Goal: Complete application form

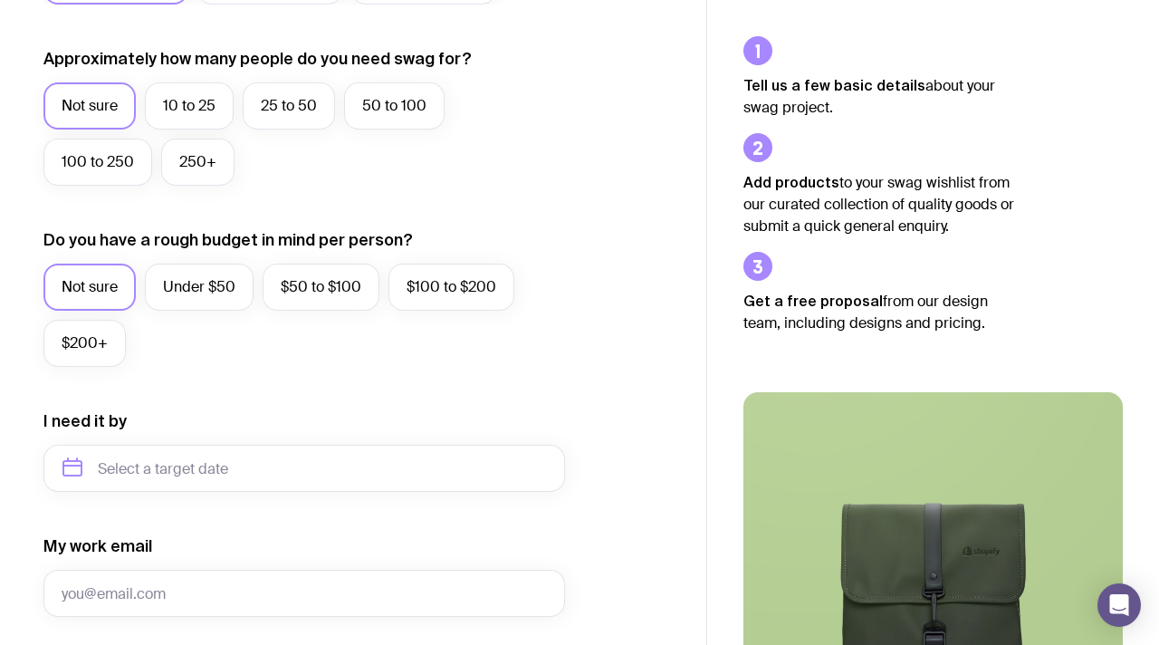
scroll to position [497, 0]
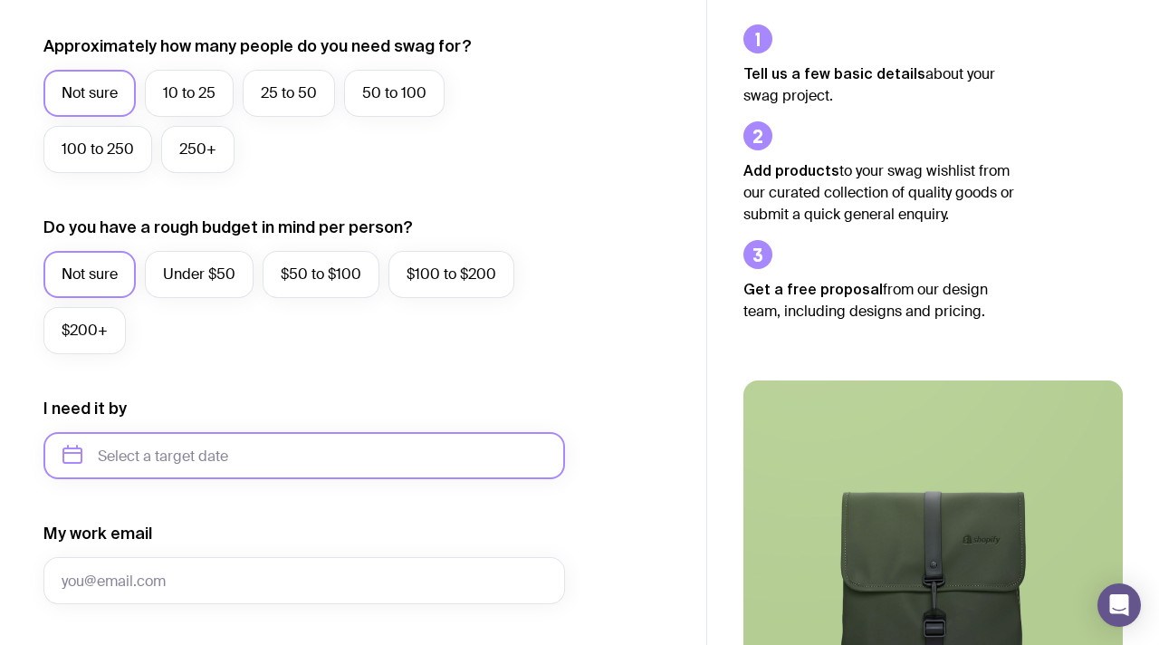
click at [204, 456] on input "text" at bounding box center [304, 455] width 522 height 47
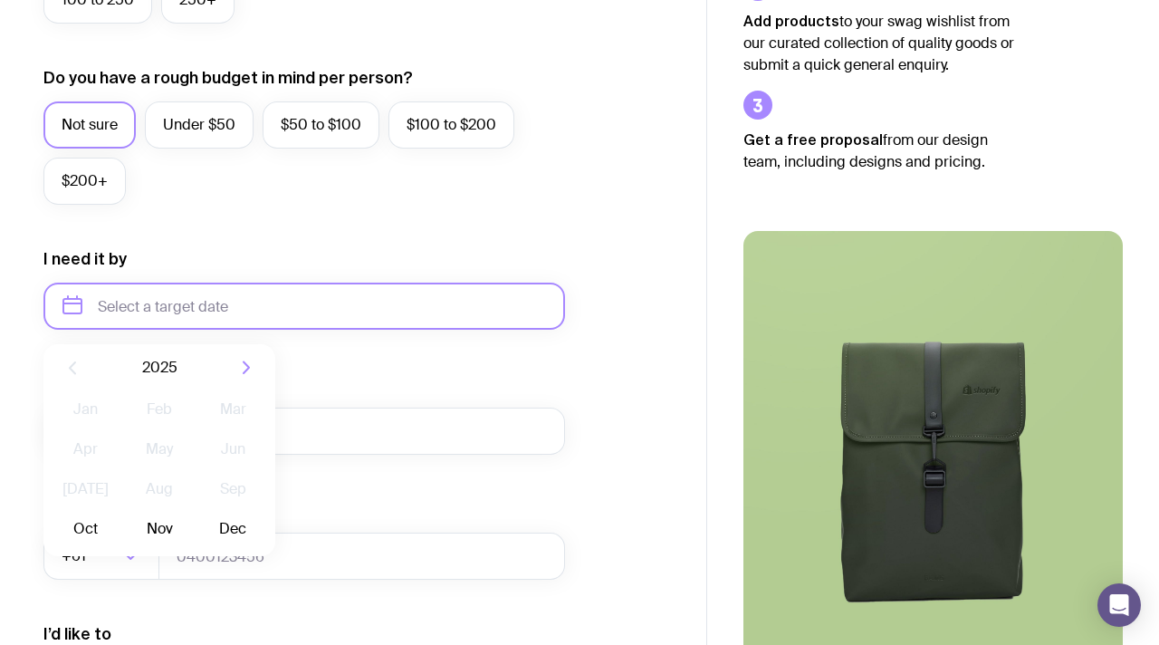
scroll to position [650, 0]
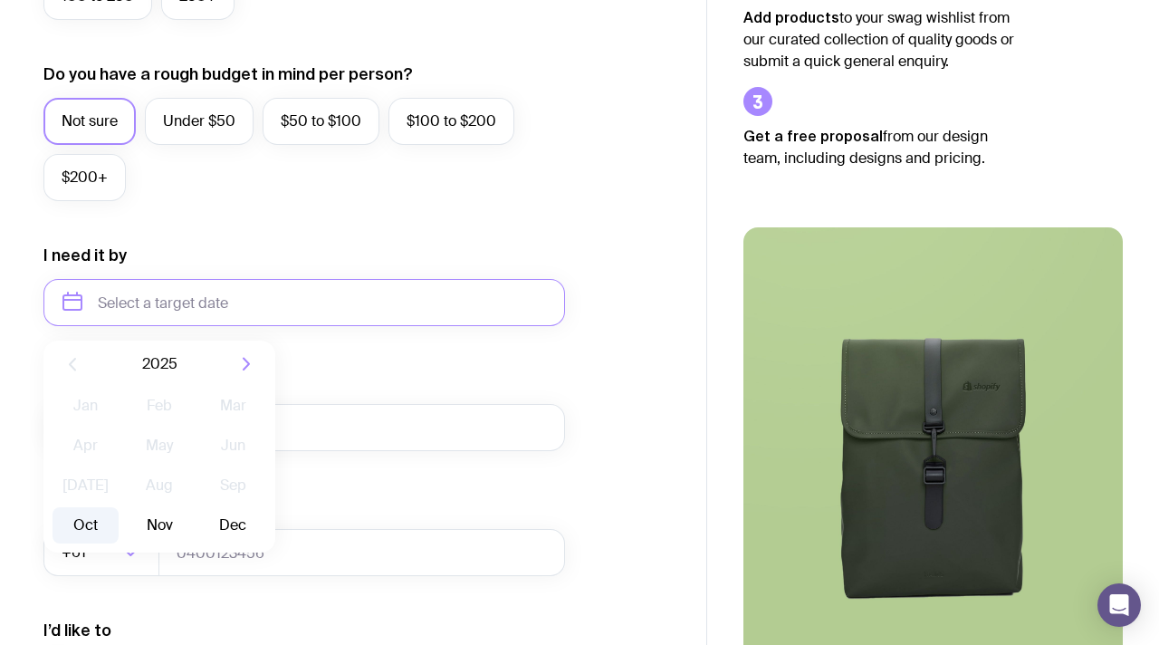
click at [91, 523] on button "Oct" at bounding box center [86, 525] width 66 height 36
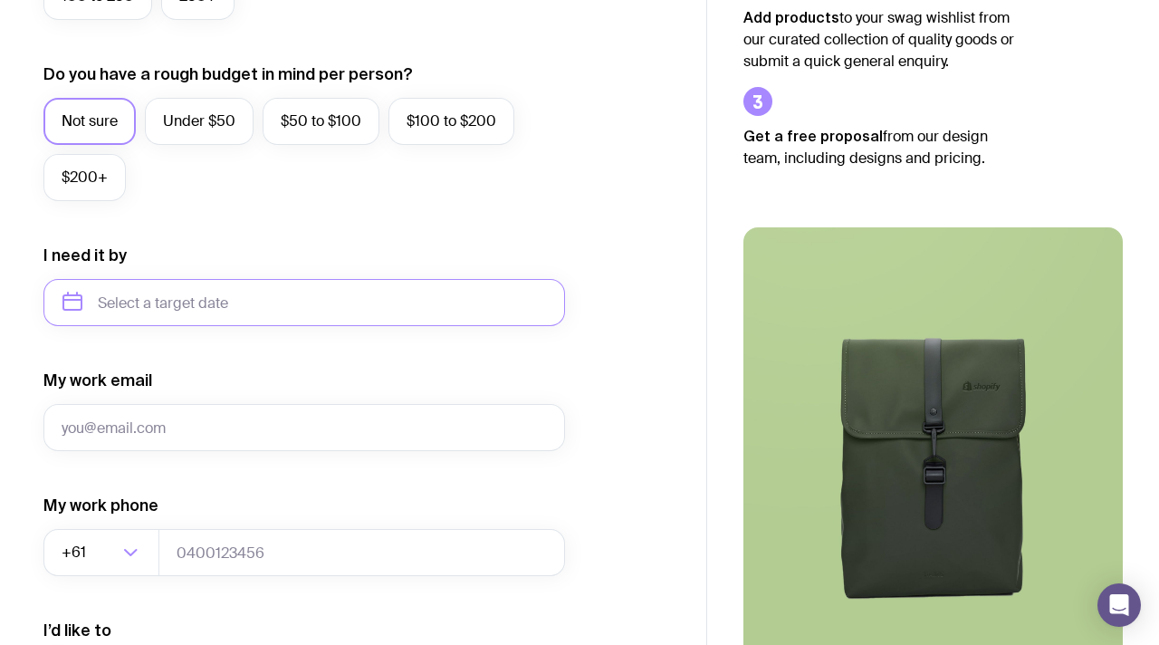
type input "[DATE]"
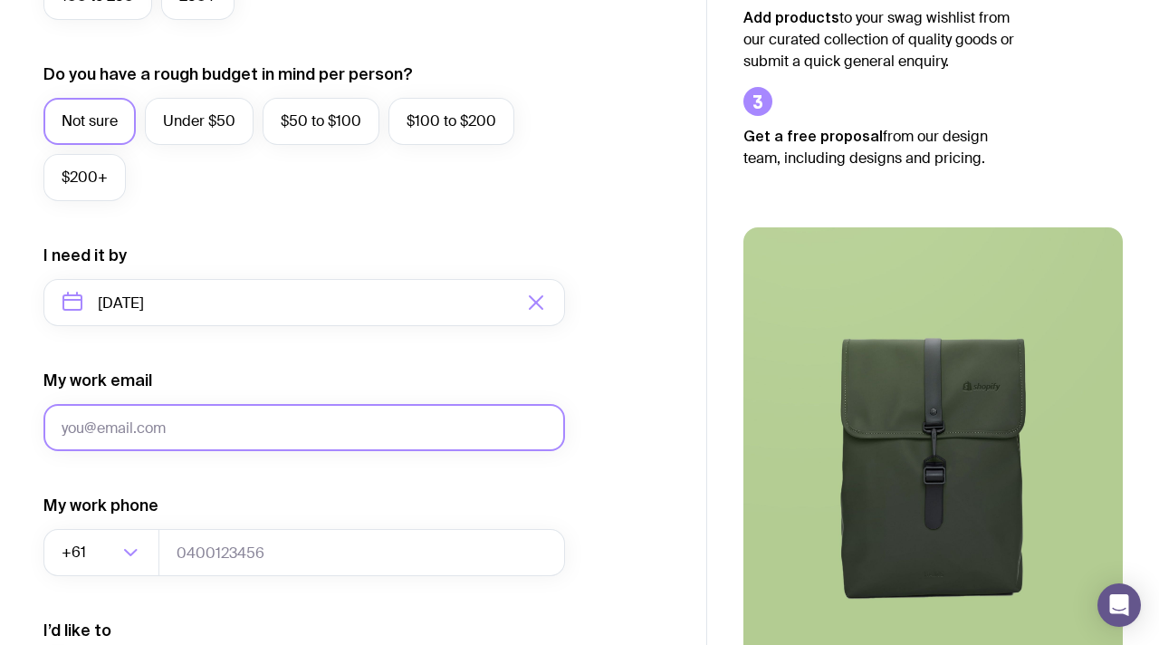
click at [219, 404] on input "My work email" at bounding box center [304, 427] width 522 height 47
type input "[EMAIL_ADDRESS][DOMAIN_NAME]"
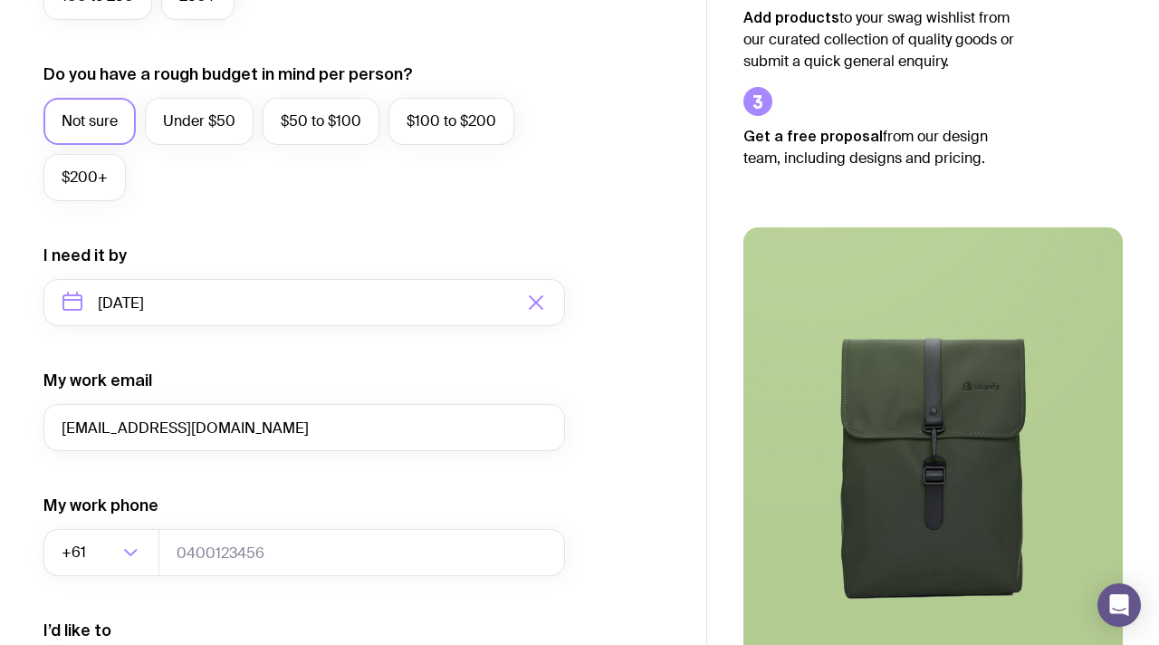
click at [206, 577] on form "I want swag for Customers Team members An event Approximately how many people d…" at bounding box center [304, 218] width 522 height 1183
click at [206, 543] on input "tel" at bounding box center [362, 552] width 407 height 47
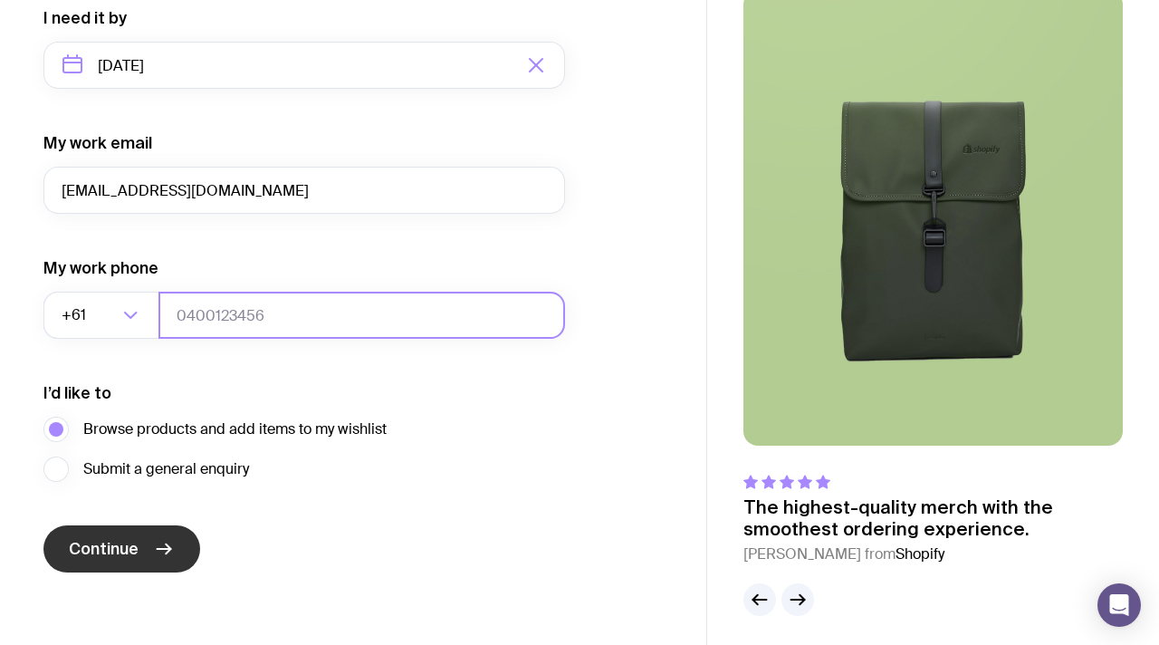
scroll to position [895, 0]
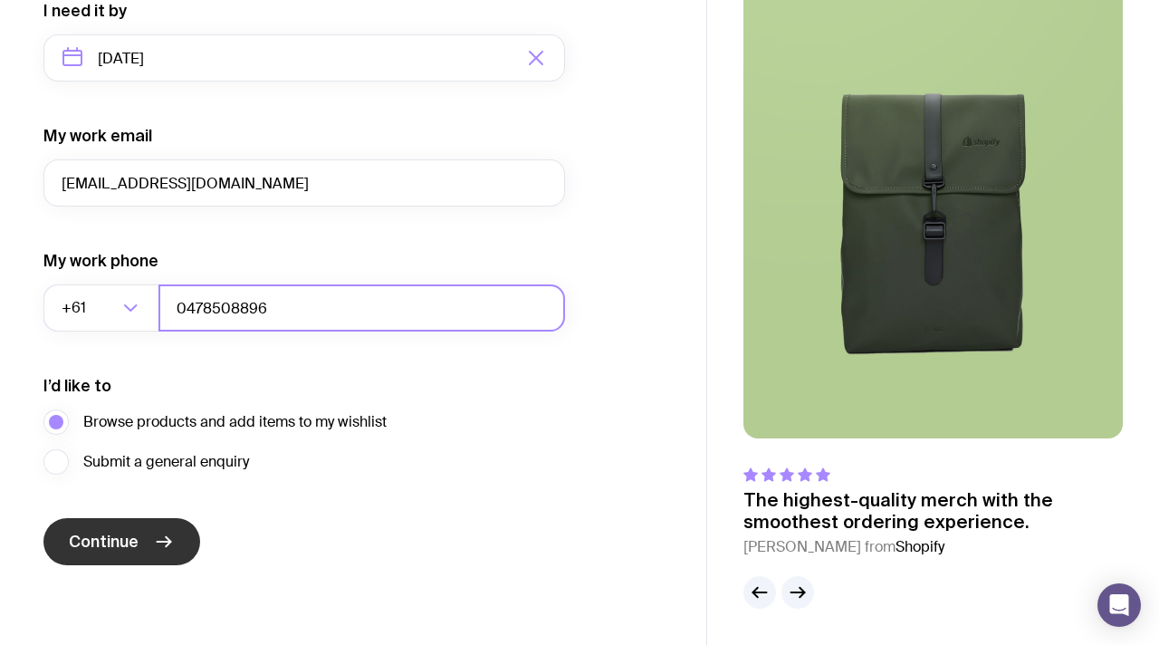
type input "0478508896"
click at [94, 561] on button "Continue" at bounding box center [121, 541] width 157 height 47
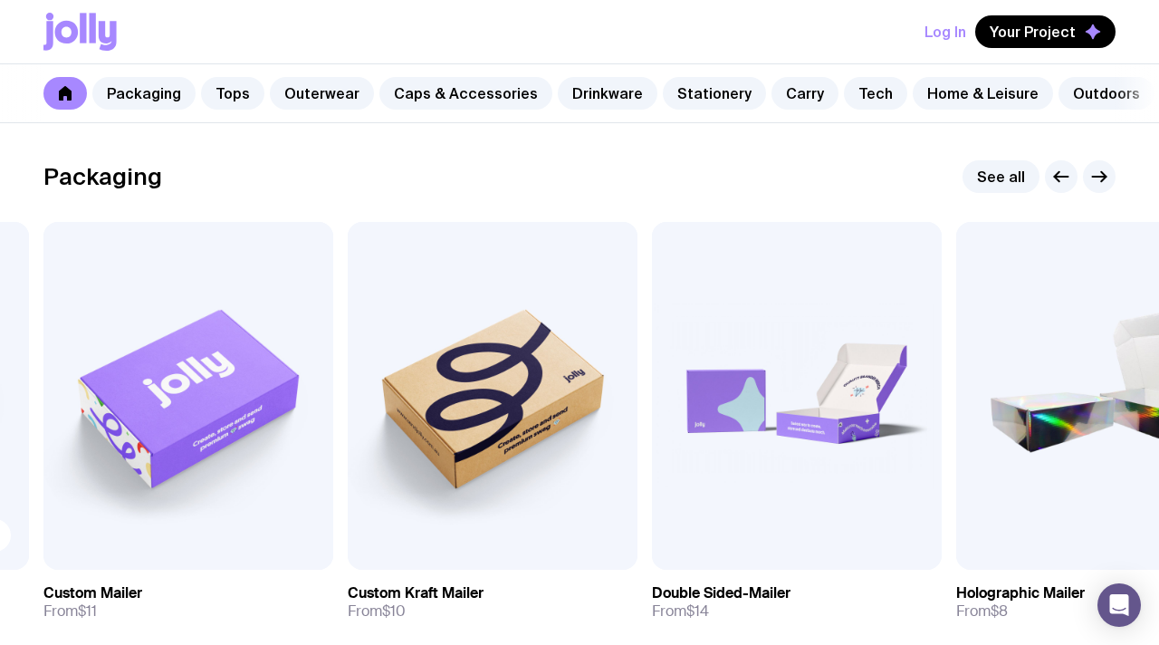
scroll to position [274, 0]
click at [235, 101] on link "Tops" at bounding box center [232, 93] width 63 height 33
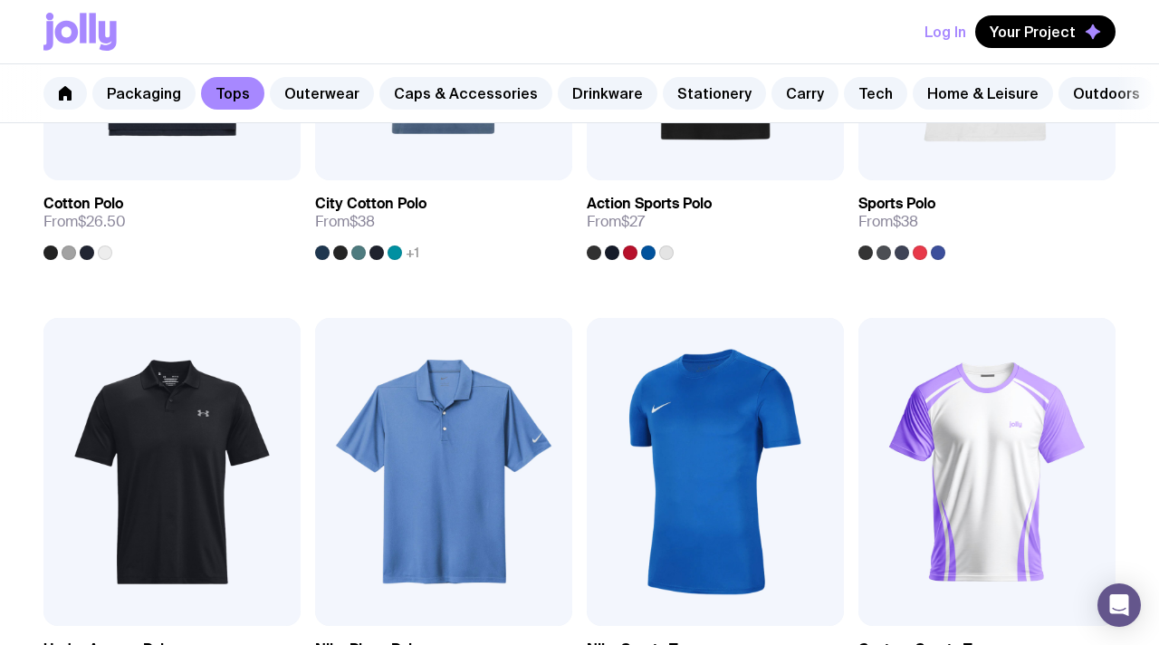
scroll to position [1042, 0]
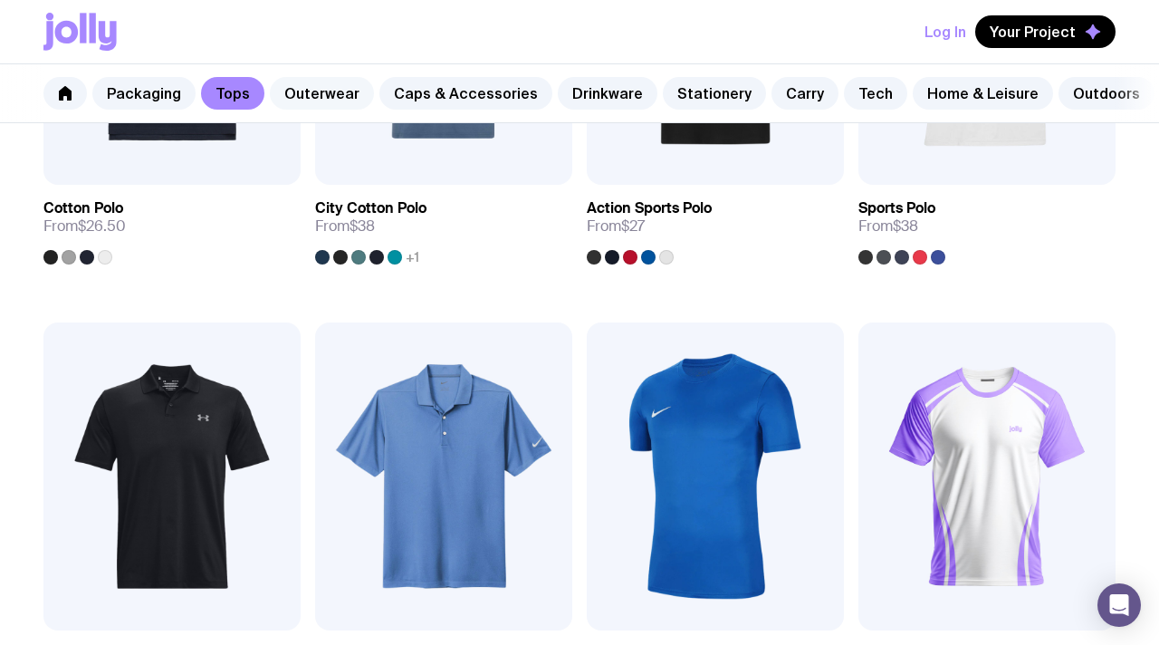
click at [302, 87] on link "Outerwear" at bounding box center [322, 93] width 104 height 33
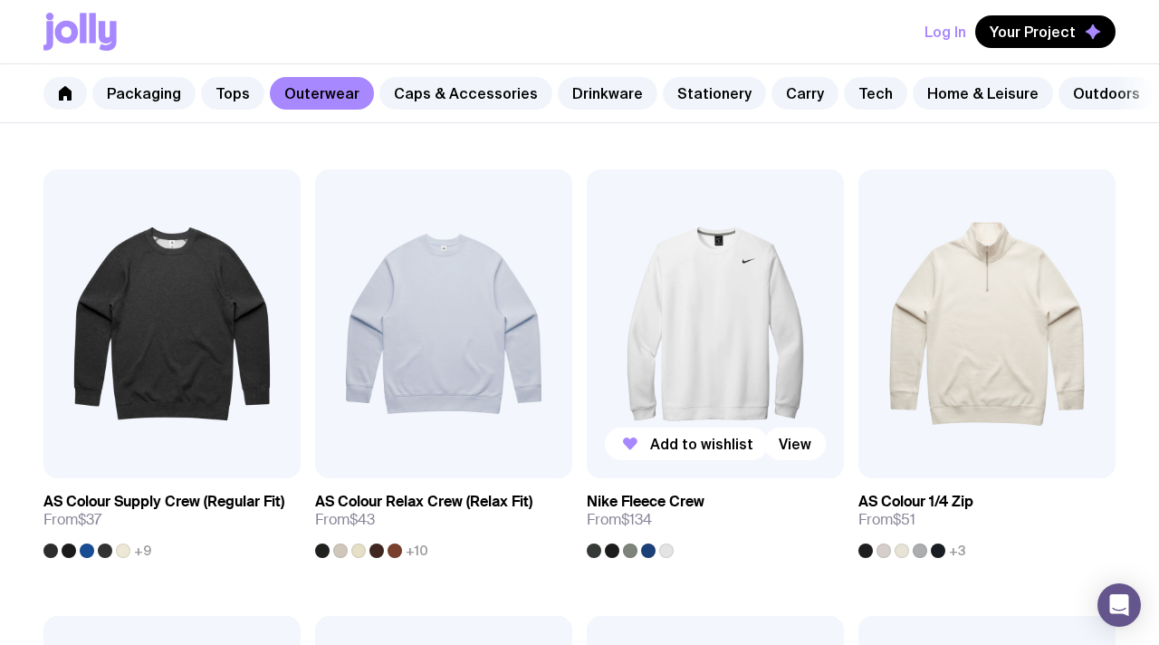
scroll to position [281, 0]
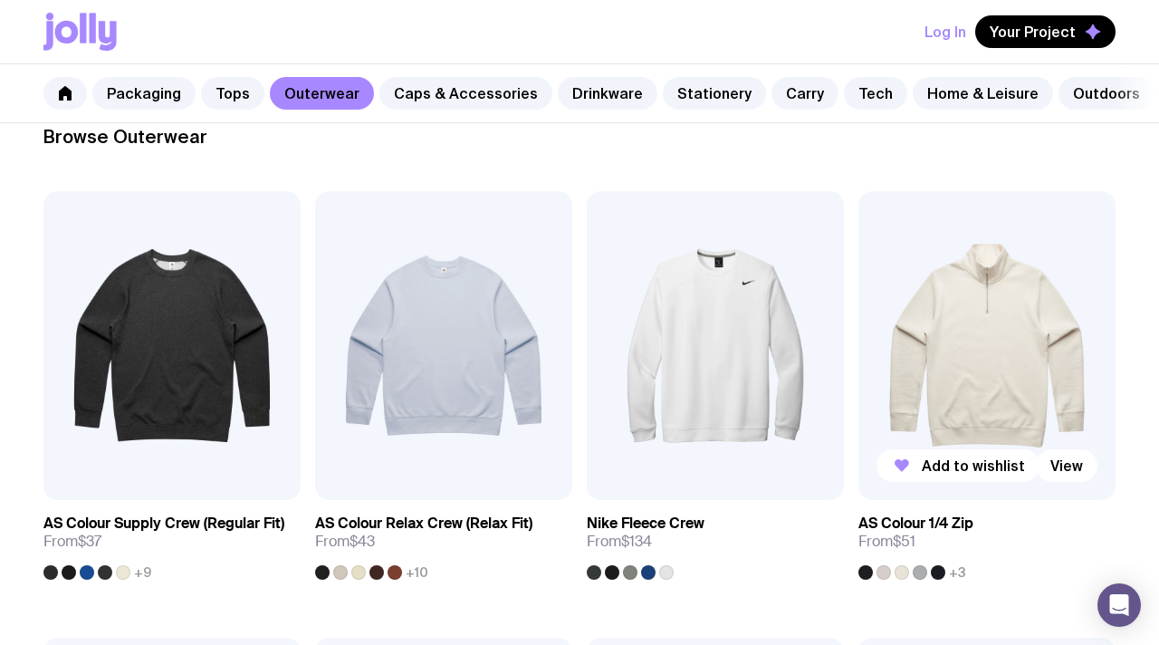
click at [985, 319] on img at bounding box center [987, 345] width 257 height 309
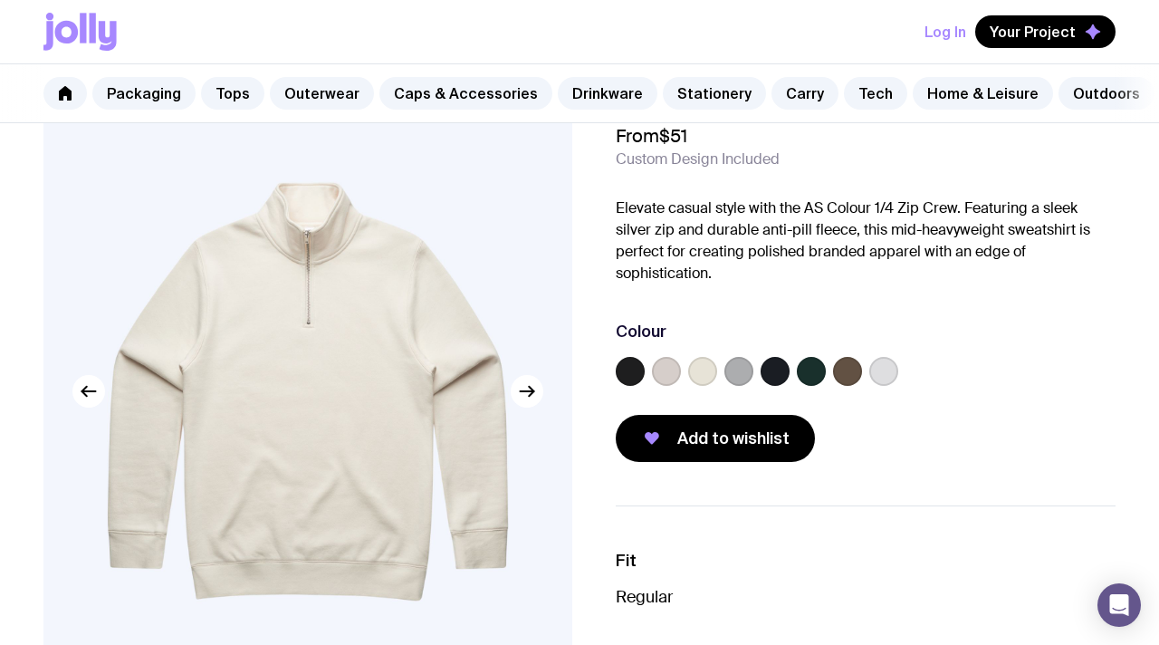
scroll to position [76, 0]
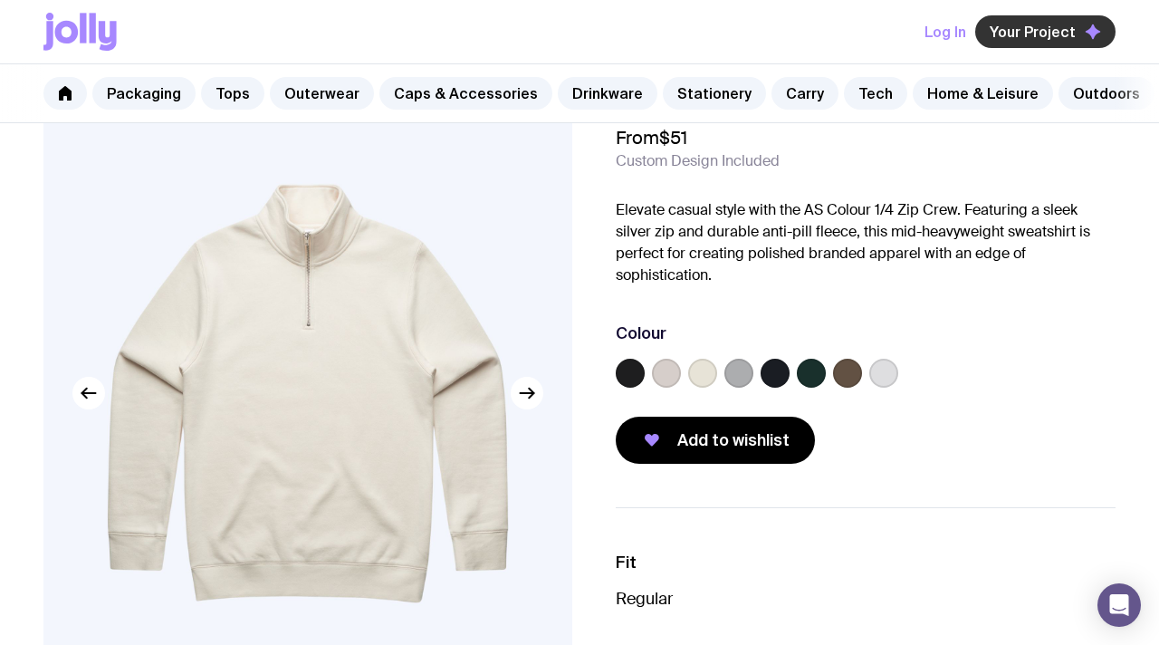
click at [1009, 42] on button "Your Project" at bounding box center [1045, 31] width 140 height 33
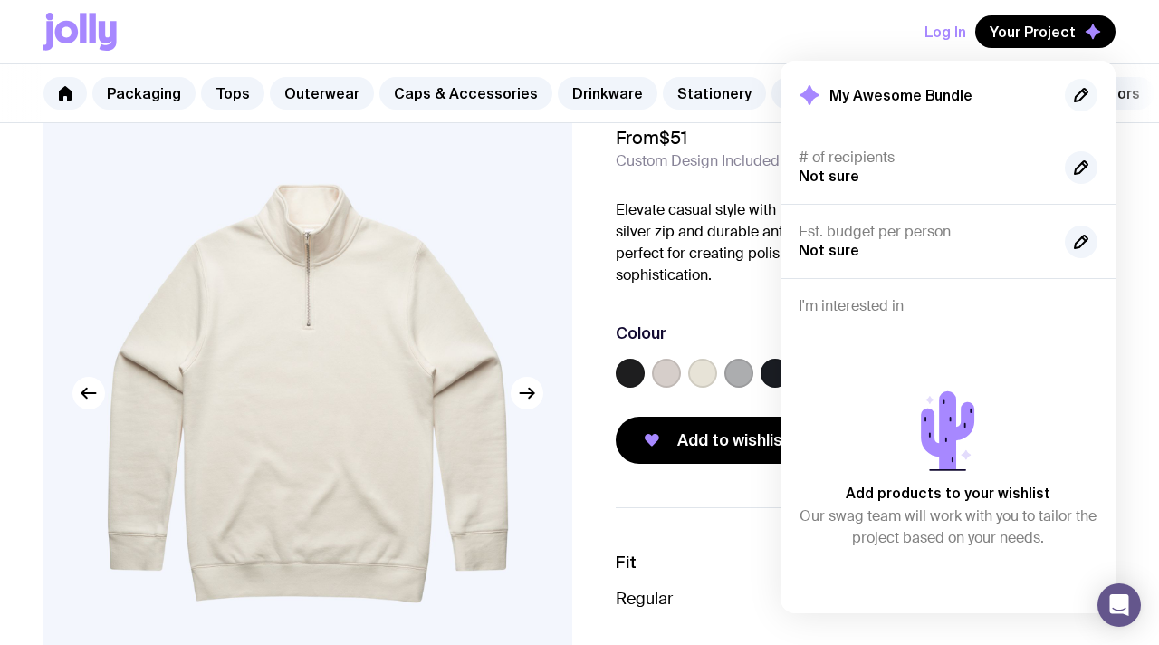
click at [1081, 99] on icon "button" at bounding box center [1081, 95] width 13 height 13
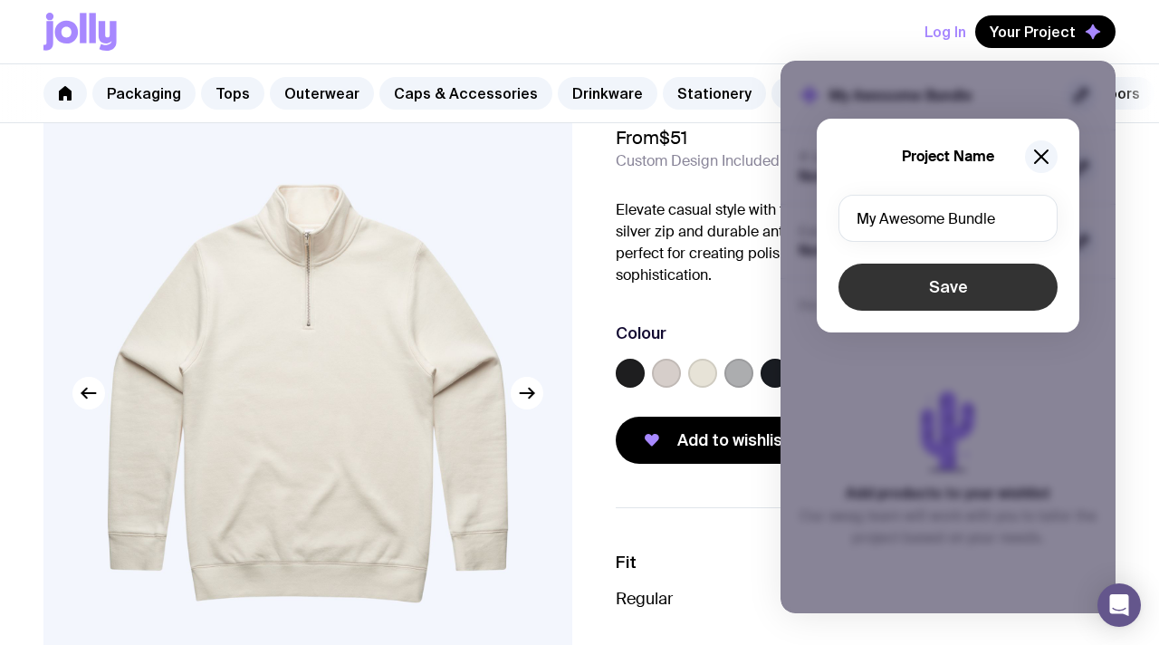
click at [973, 285] on button "Save" at bounding box center [948, 287] width 219 height 47
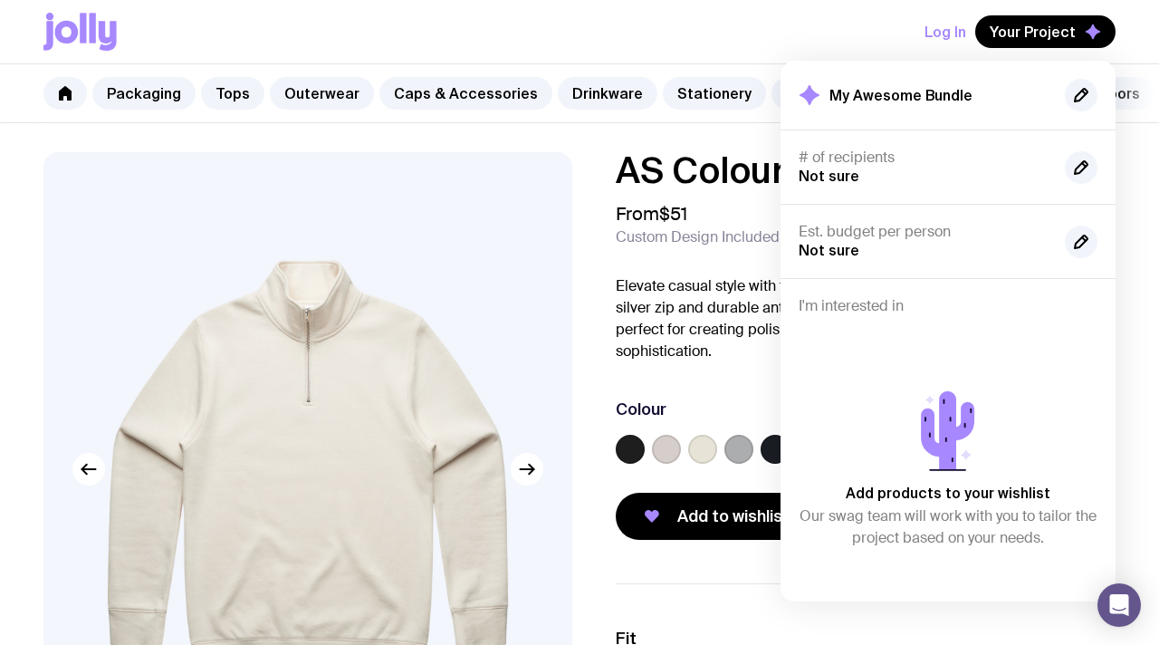
scroll to position [5, 0]
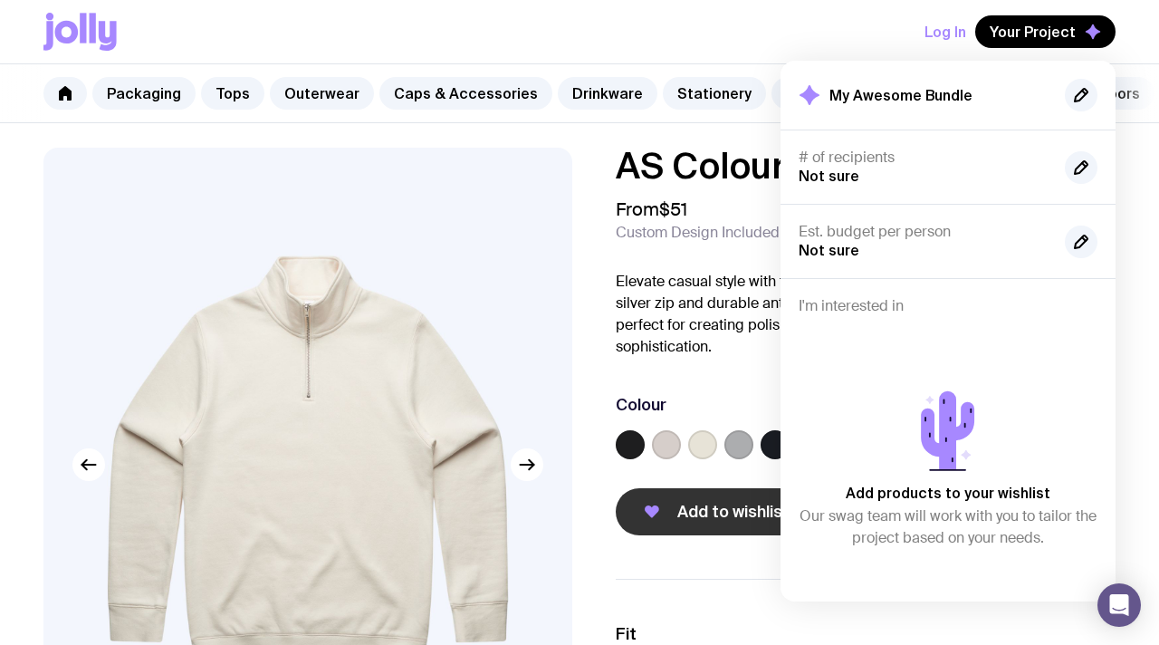
click at [710, 501] on span "Add to wishlist" at bounding box center [733, 512] width 112 height 22
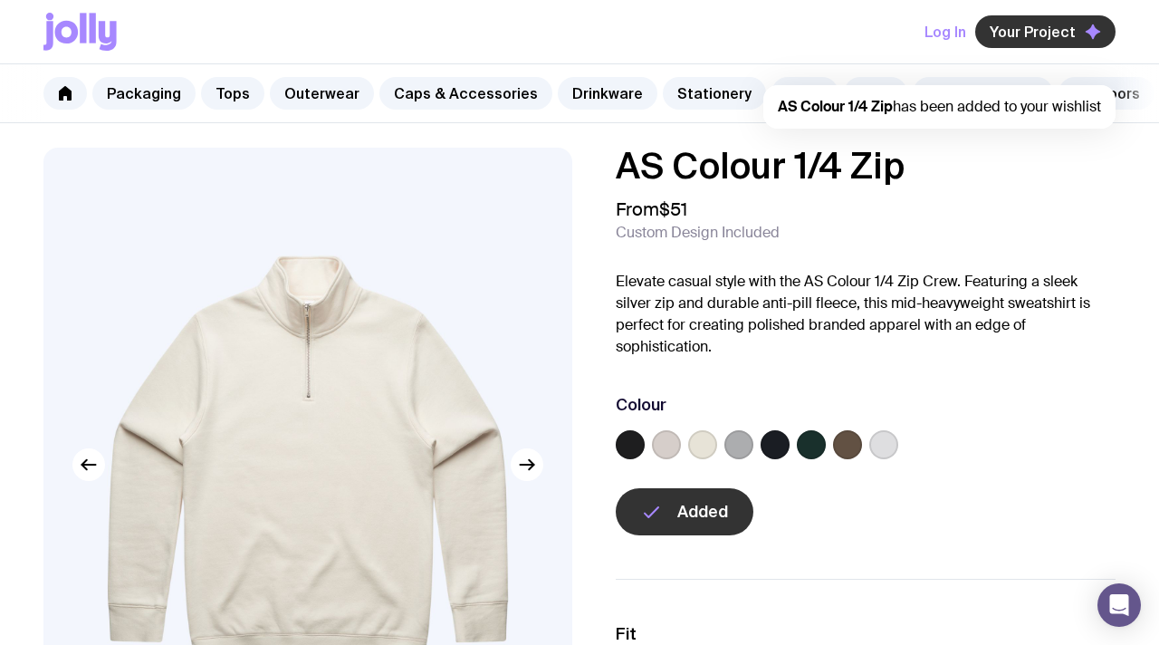
scroll to position [0, 0]
click at [1000, 24] on span "Your Project" at bounding box center [1033, 32] width 86 height 18
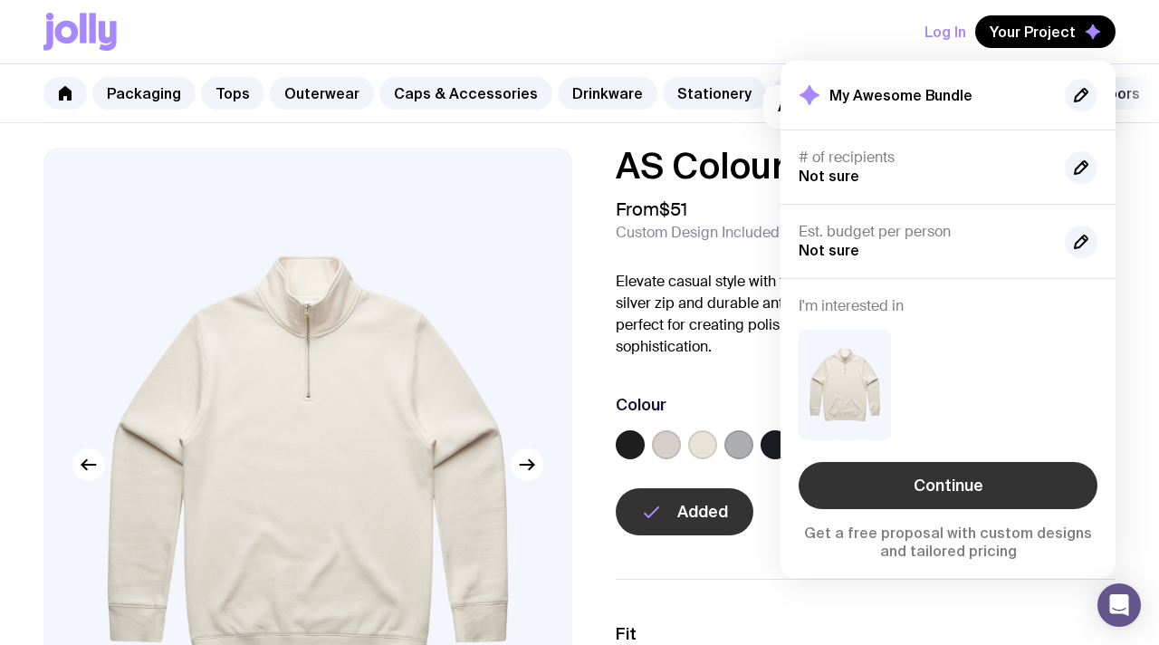
click at [889, 500] on link "Continue" at bounding box center [948, 485] width 299 height 47
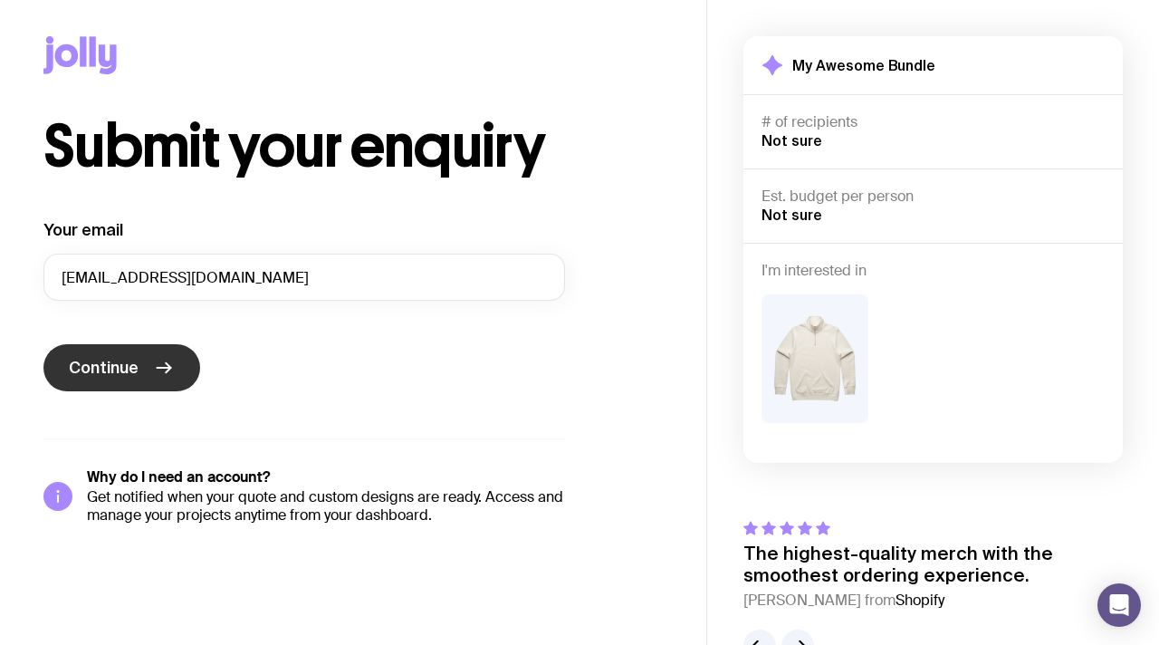
click at [142, 359] on button "Continue" at bounding box center [121, 367] width 157 height 47
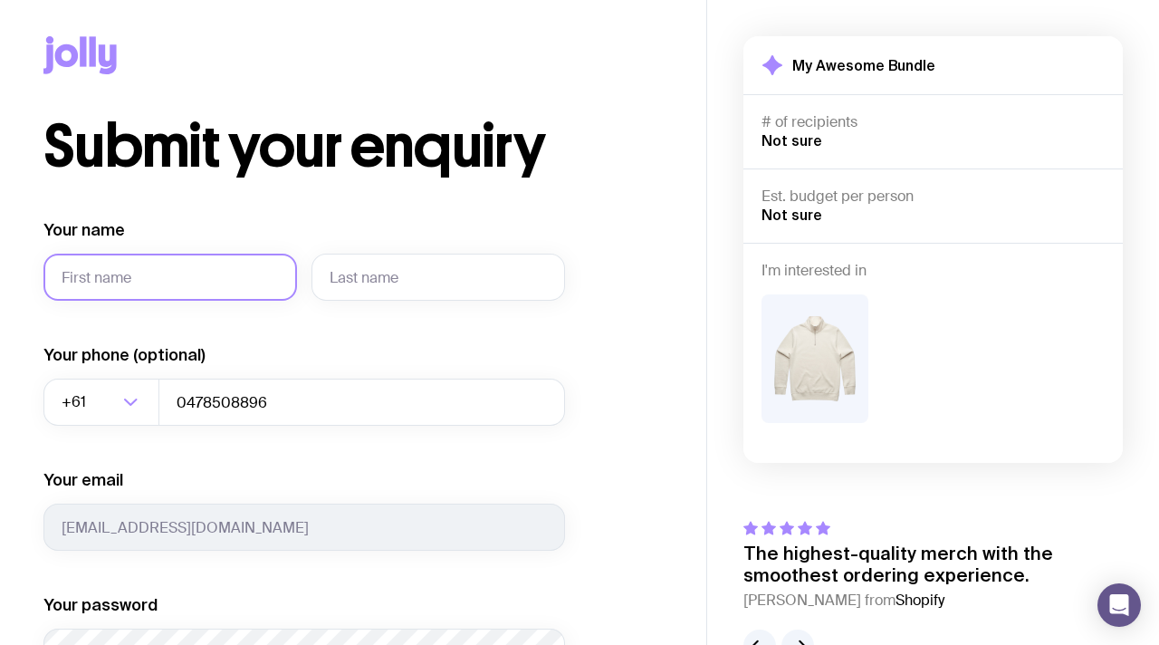
type input "summa"
click at [391, 252] on div at bounding box center [439, 271] width 254 height 60
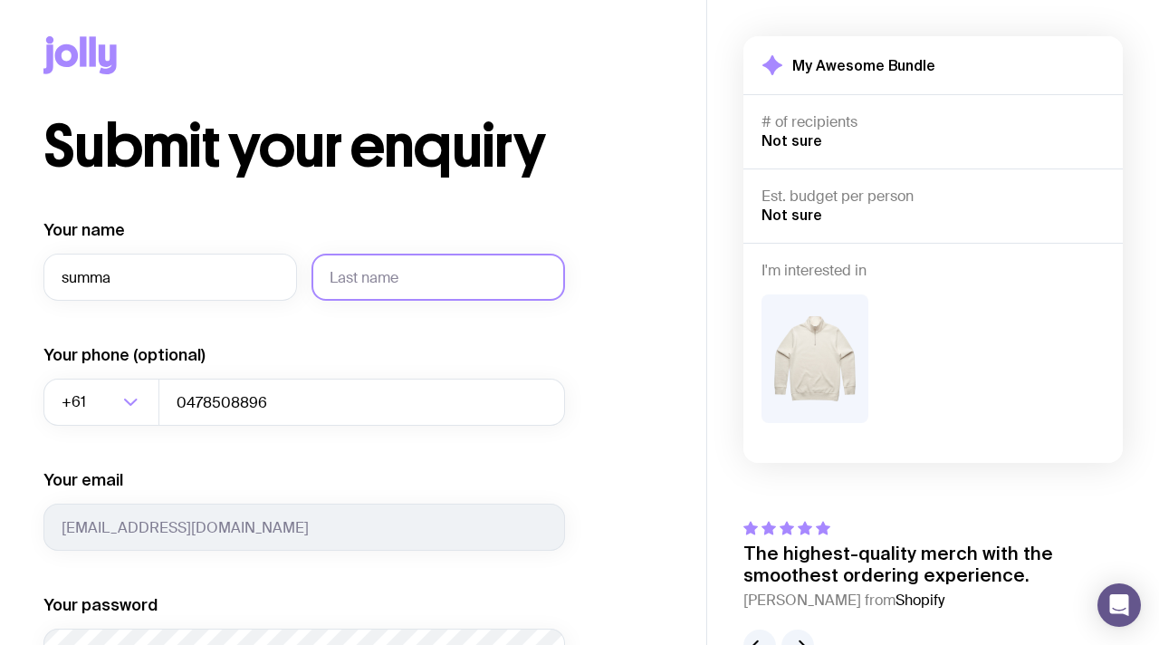
click at [371, 295] on input "text" at bounding box center [439, 277] width 254 height 47
type input "leveni"
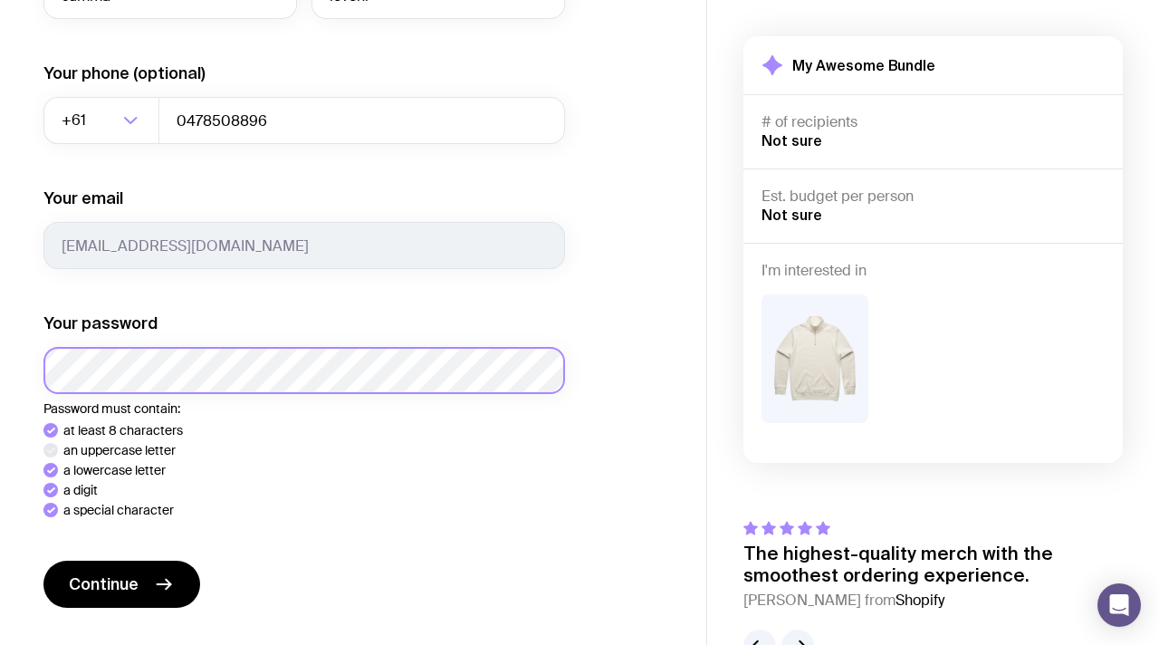
scroll to position [292, 0]
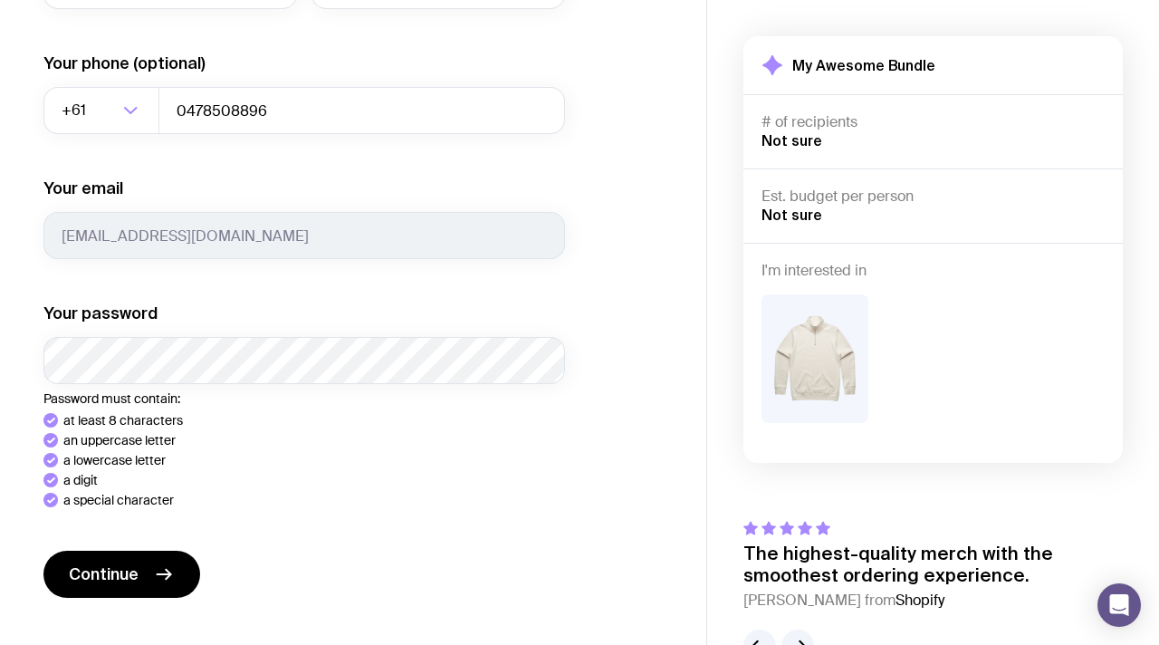
click at [107, 562] on div "Continue" at bounding box center [304, 576] width 522 height 51
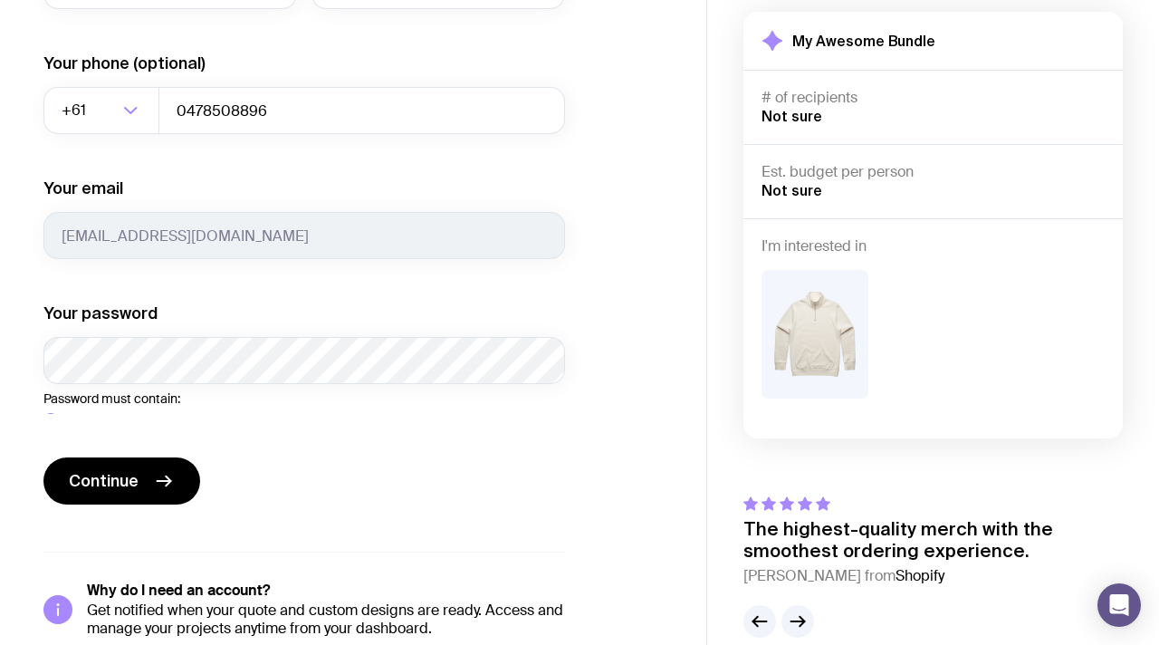
scroll to position [291, 0]
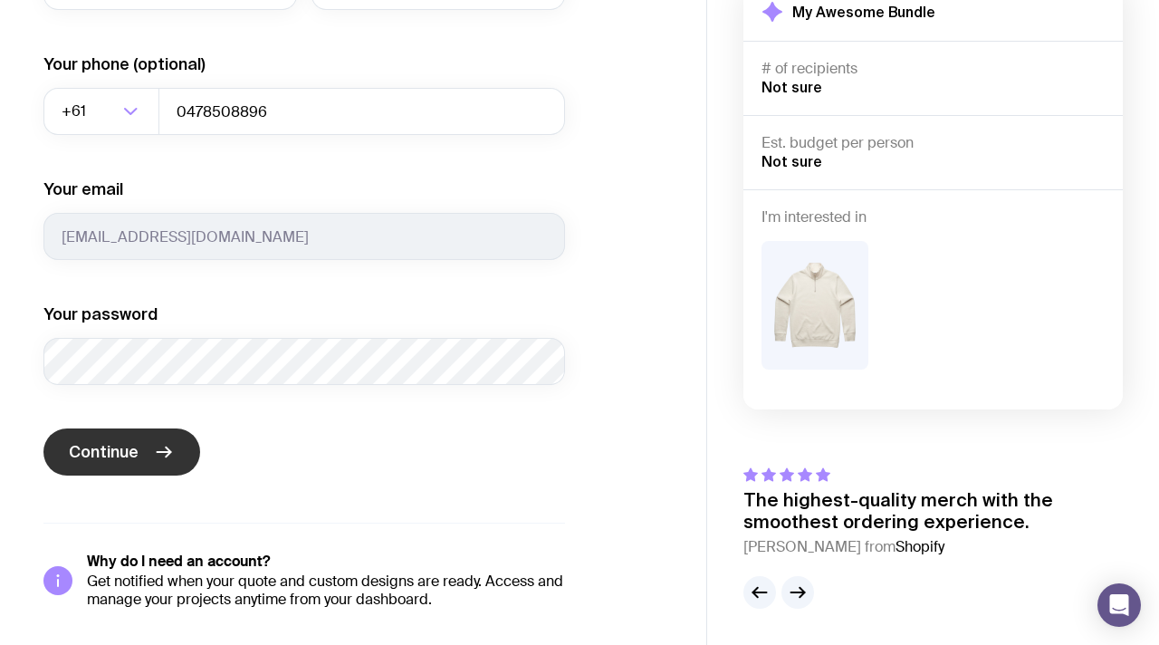
click at [167, 454] on icon "submit" at bounding box center [164, 452] width 22 height 22
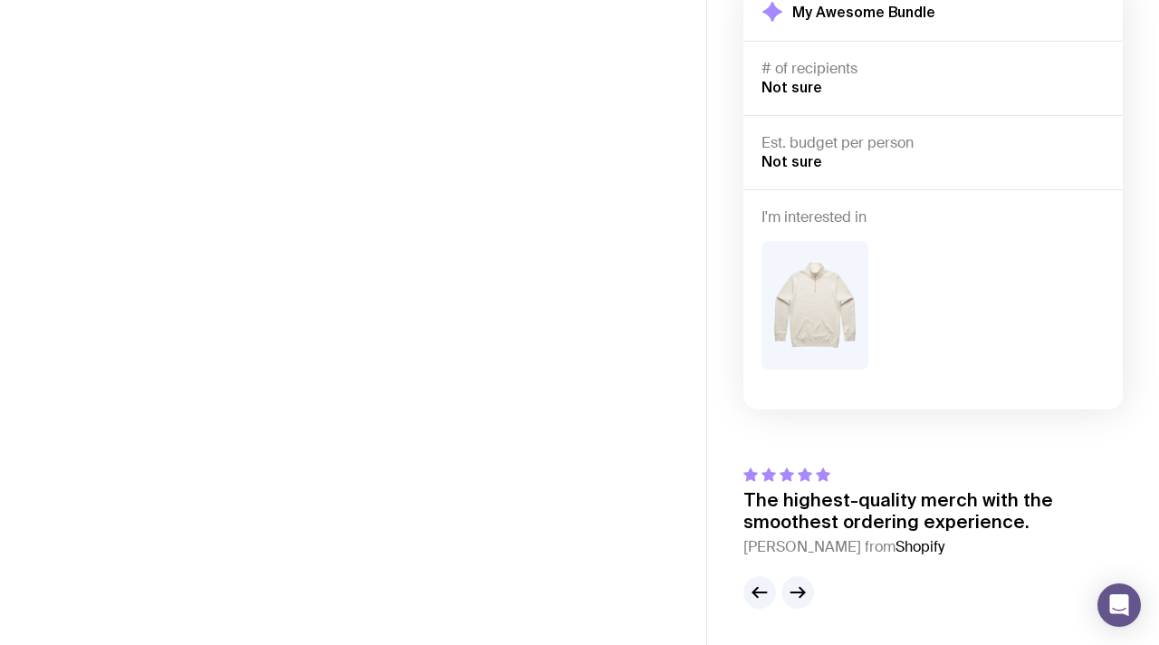
scroll to position [53, 0]
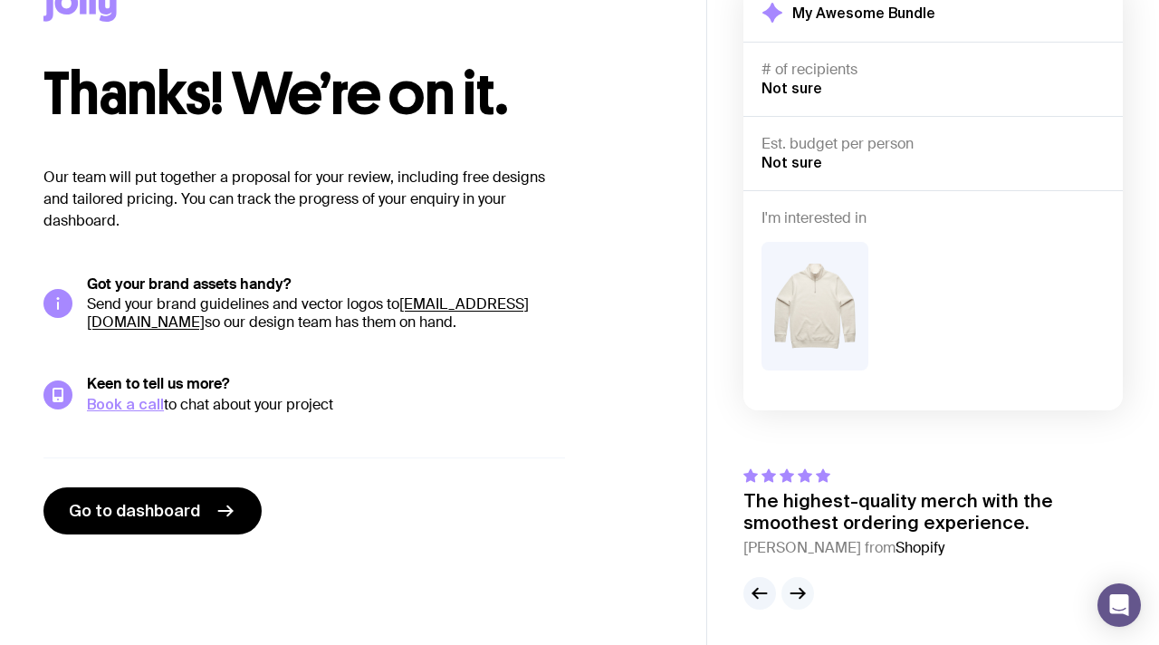
click at [805, 584] on icon "button" at bounding box center [798, 593] width 22 height 22
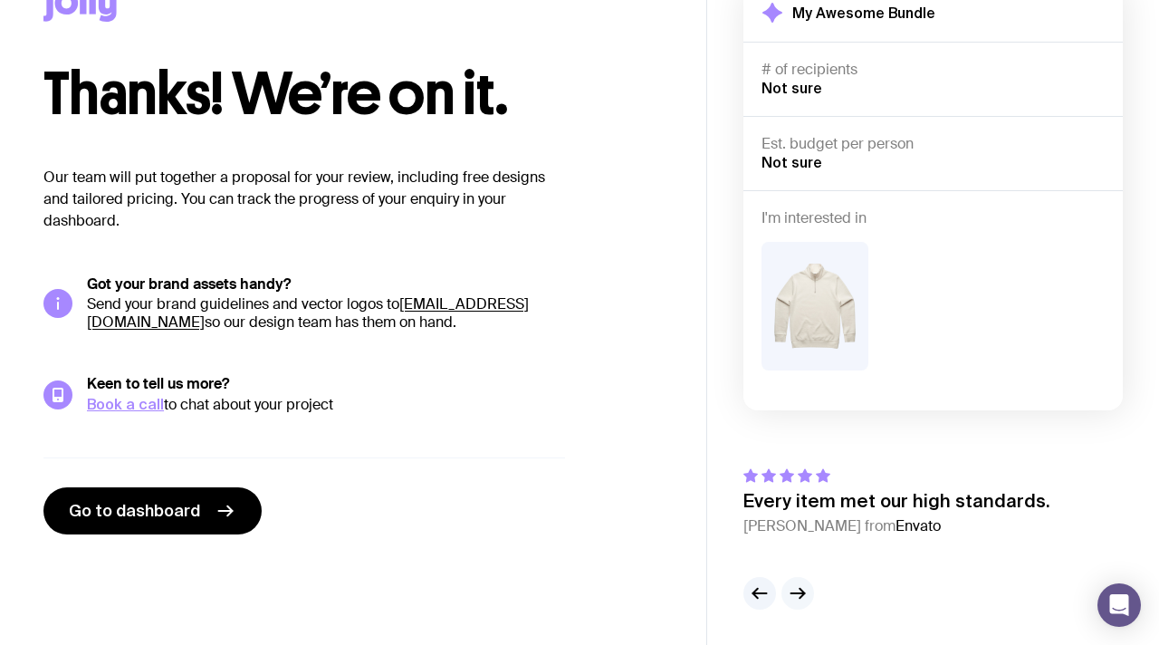
click at [790, 588] on icon "button" at bounding box center [798, 593] width 22 height 22
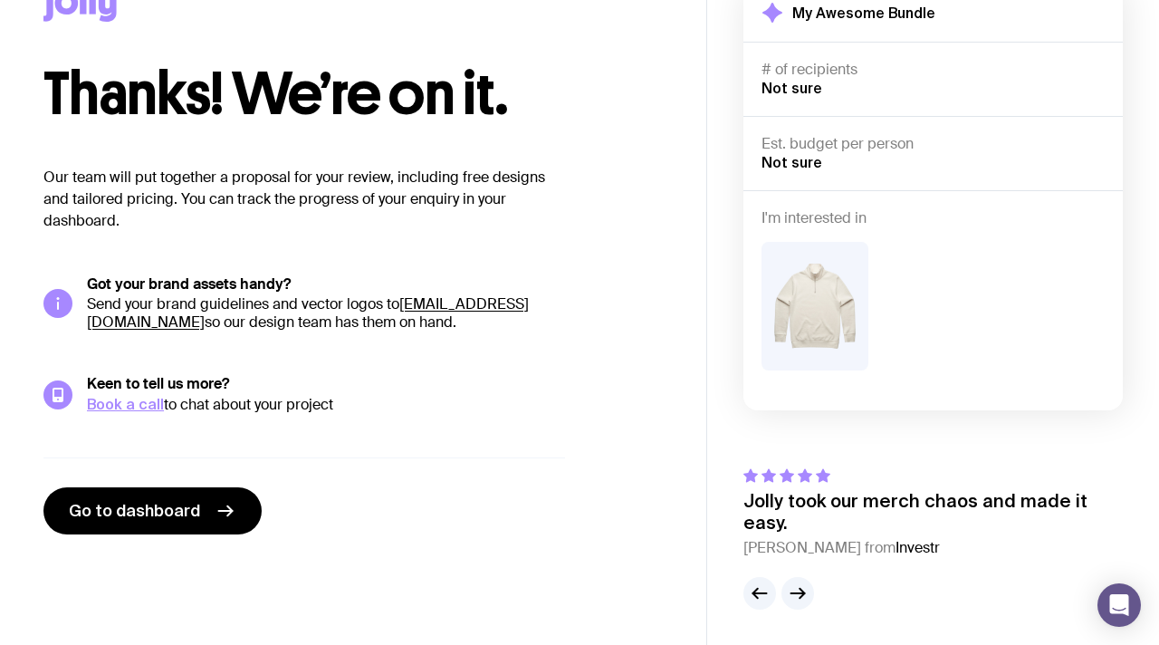
click at [121, 485] on div "Go to dashboard" at bounding box center [304, 495] width 522 height 77
click at [130, 509] on span "Go to dashboard" at bounding box center [134, 511] width 131 height 22
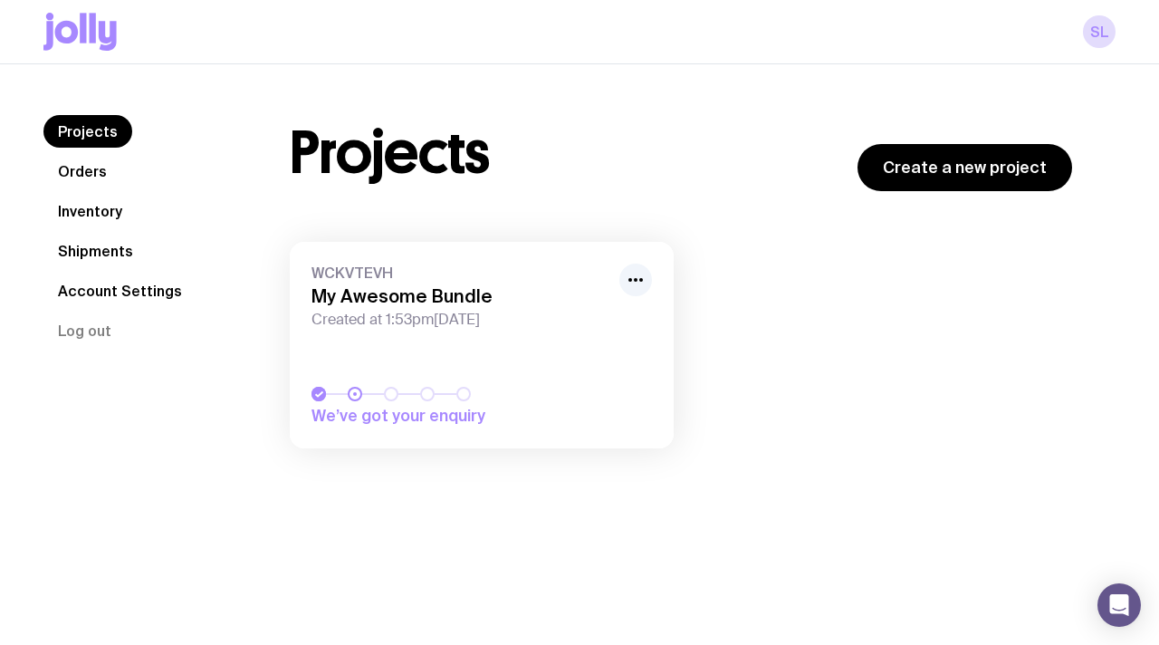
click at [532, 354] on link "WCKVTEVH My Awesome Bundle Created at 1:53pm[DATE] We’ve got your enquiry" at bounding box center [482, 345] width 384 height 207
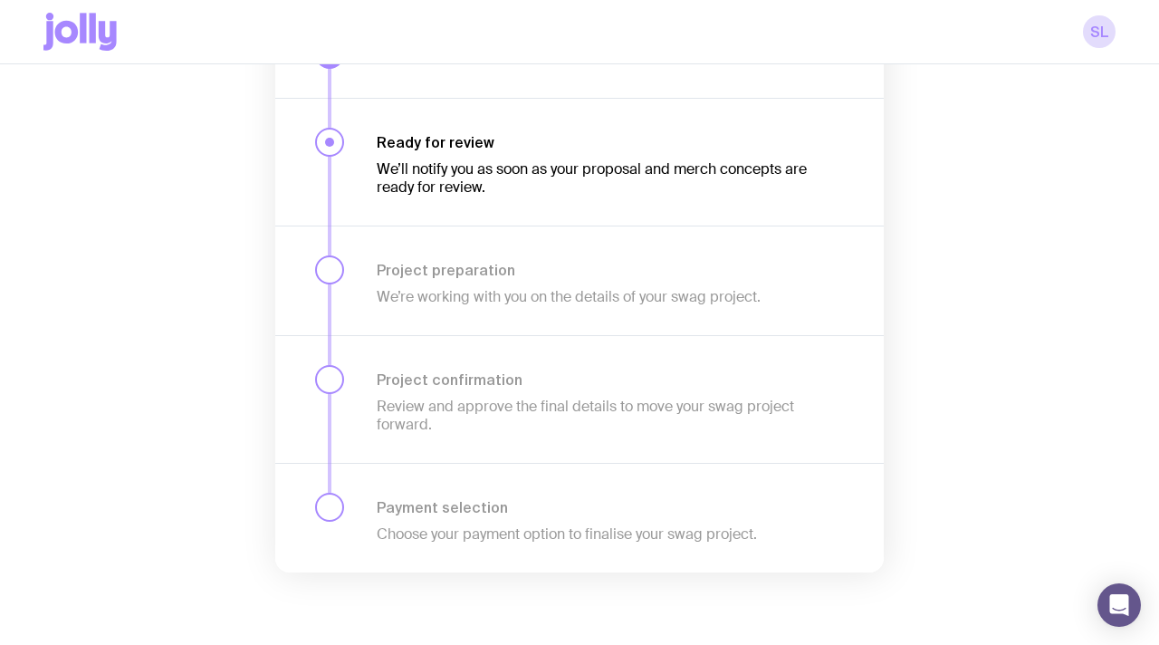
scroll to position [293, 0]
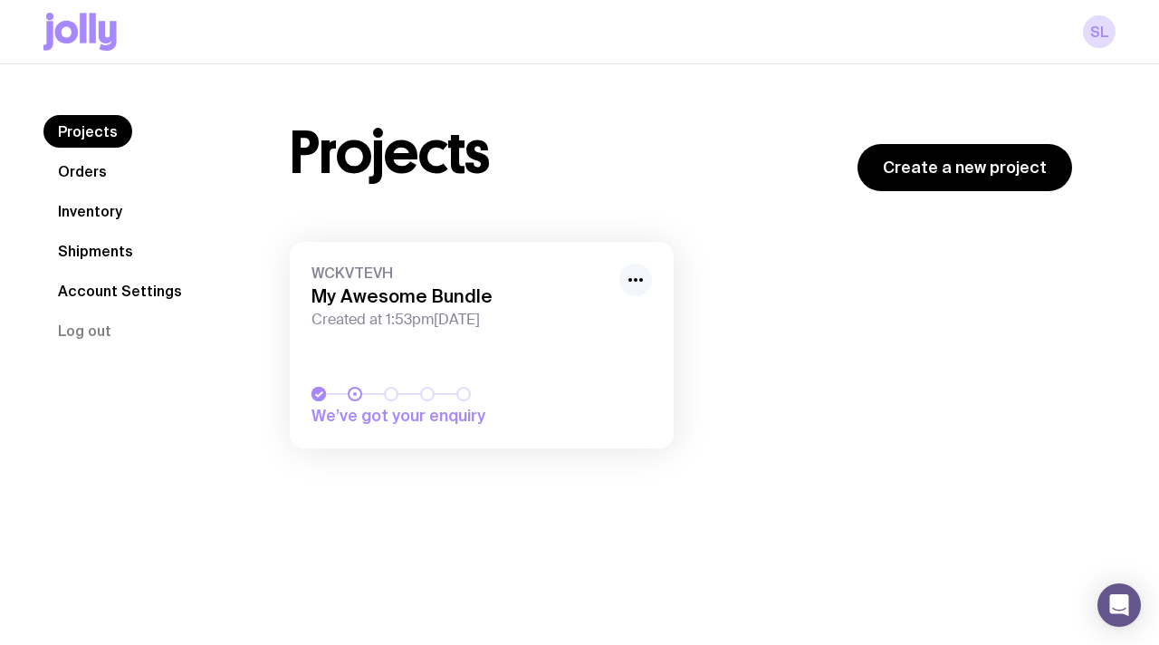
click at [630, 283] on icon "button" at bounding box center [636, 280] width 22 height 22
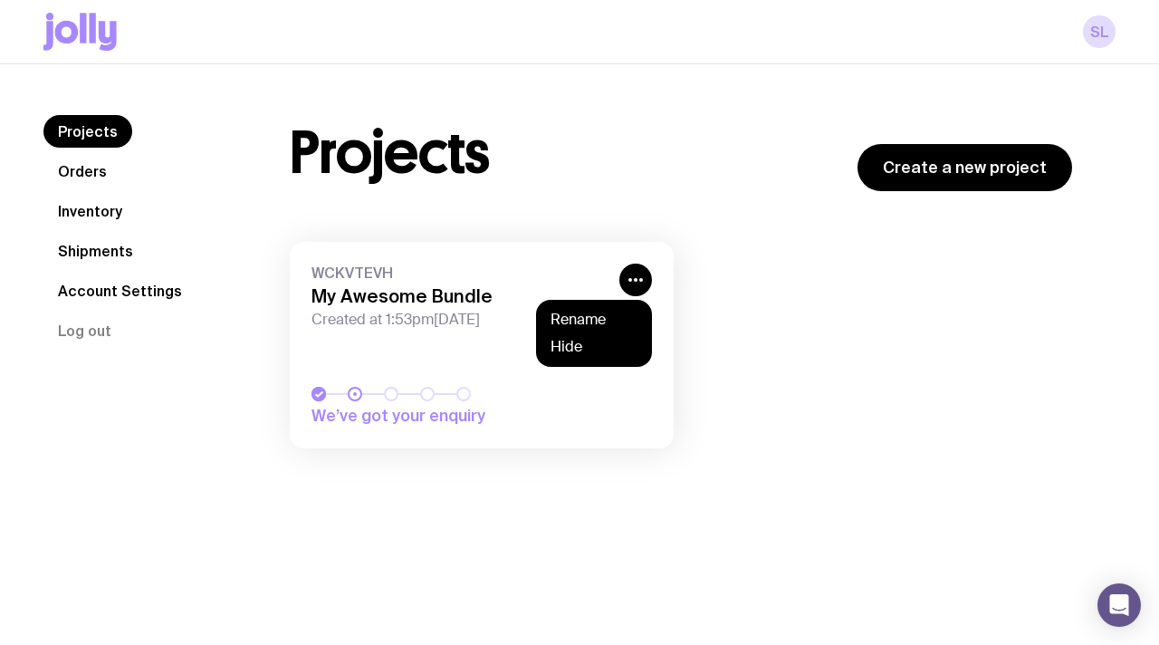
click at [406, 309] on div "WCKVTEVH My Awesome Bundle Created at 1:53pm[DATE]" at bounding box center [482, 296] width 341 height 65
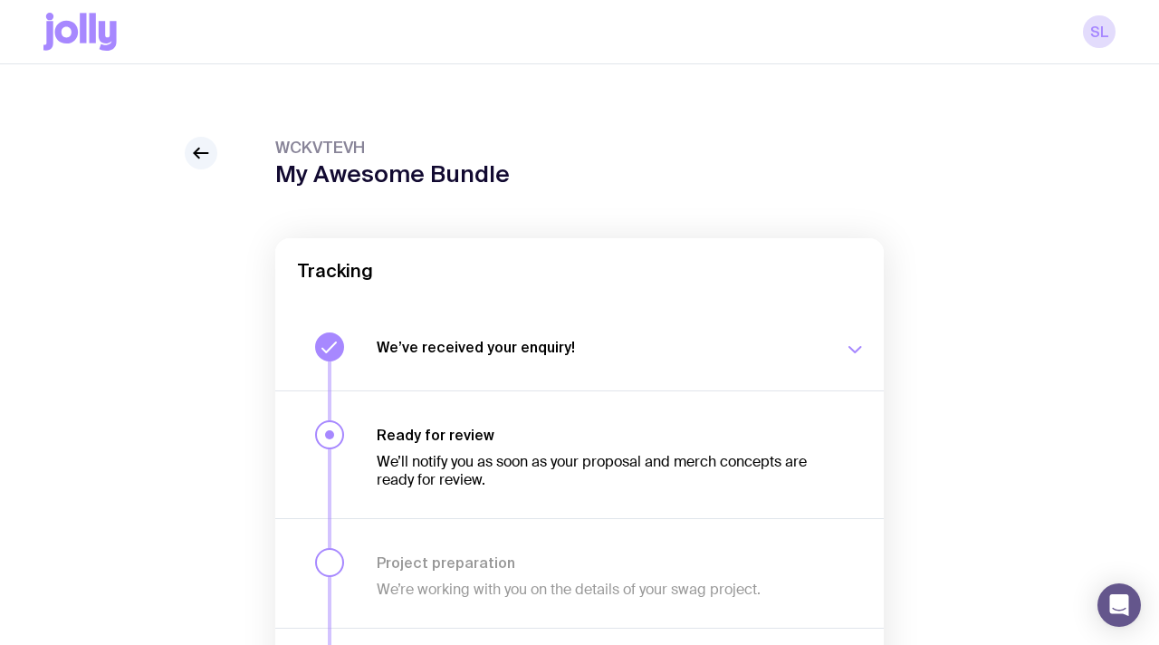
click at [466, 349] on h3 "We’ve received your enquiry!" at bounding box center [600, 347] width 446 height 18
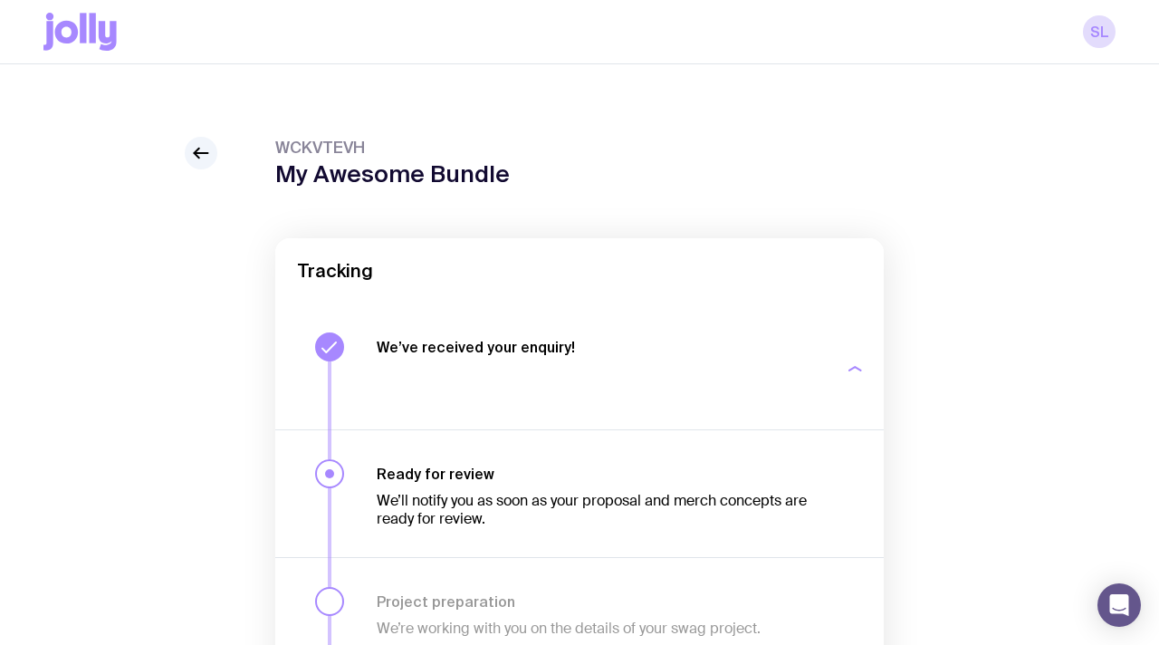
click at [466, 349] on h3 "We’ve received your enquiry!" at bounding box center [600, 347] width 446 height 18
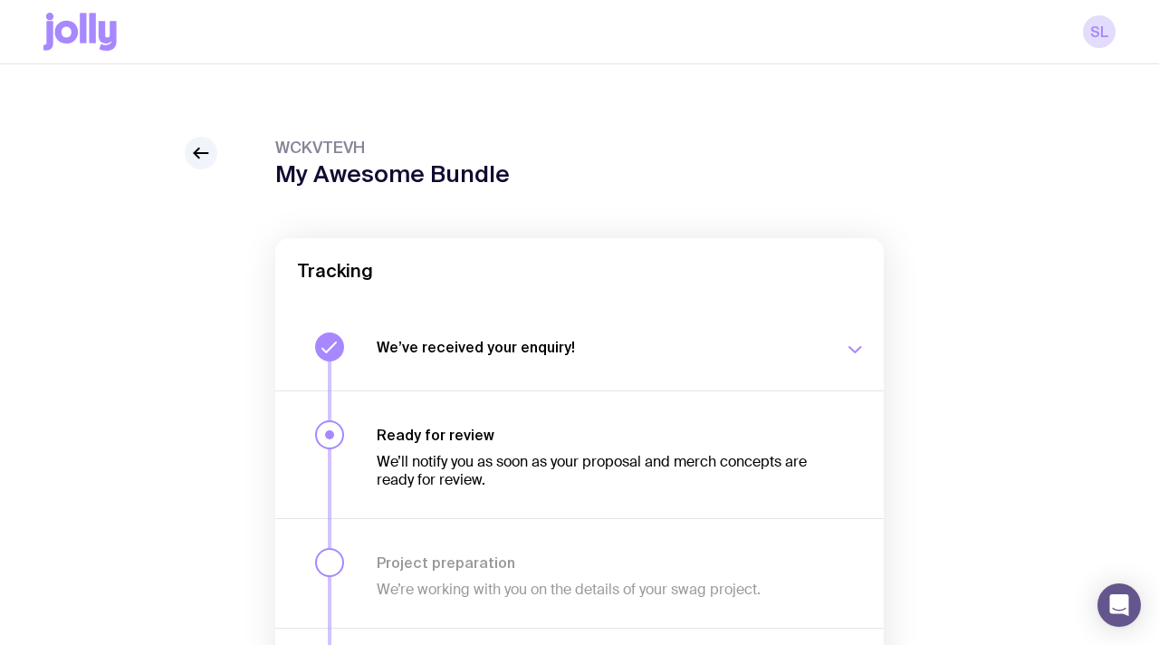
click at [504, 351] on h3 "We’ve received your enquiry!" at bounding box center [600, 347] width 446 height 18
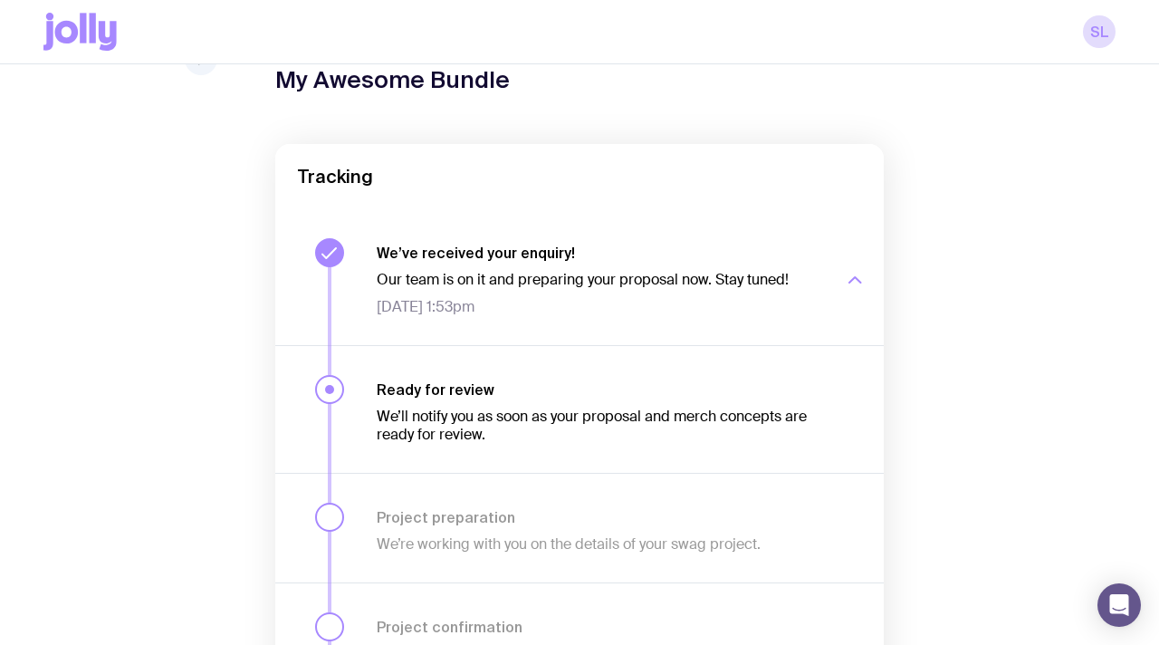
click at [535, 403] on div "We’ll notify you as soon as your proposal and merch concepts are ready for revi…" at bounding box center [600, 421] width 446 height 45
click at [535, 412] on p "We’ll notify you as soon as your proposal and merch concepts are ready for revi…" at bounding box center [600, 426] width 446 height 36
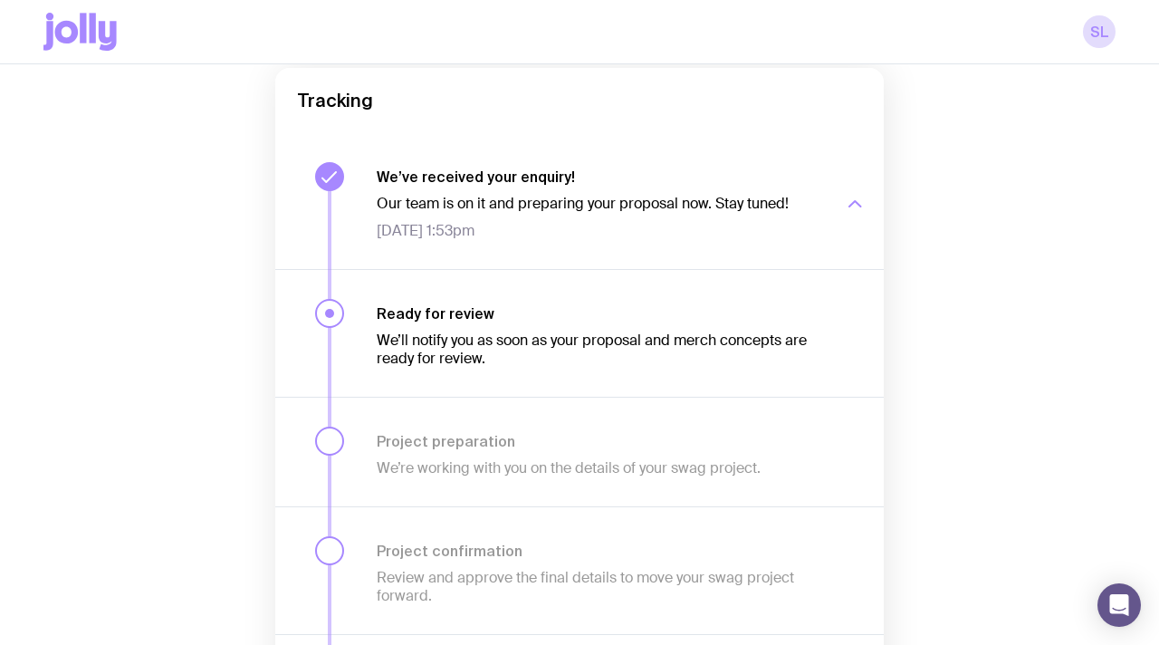
scroll to position [337, 0]
